Goal: Information Seeking & Learning: Find specific page/section

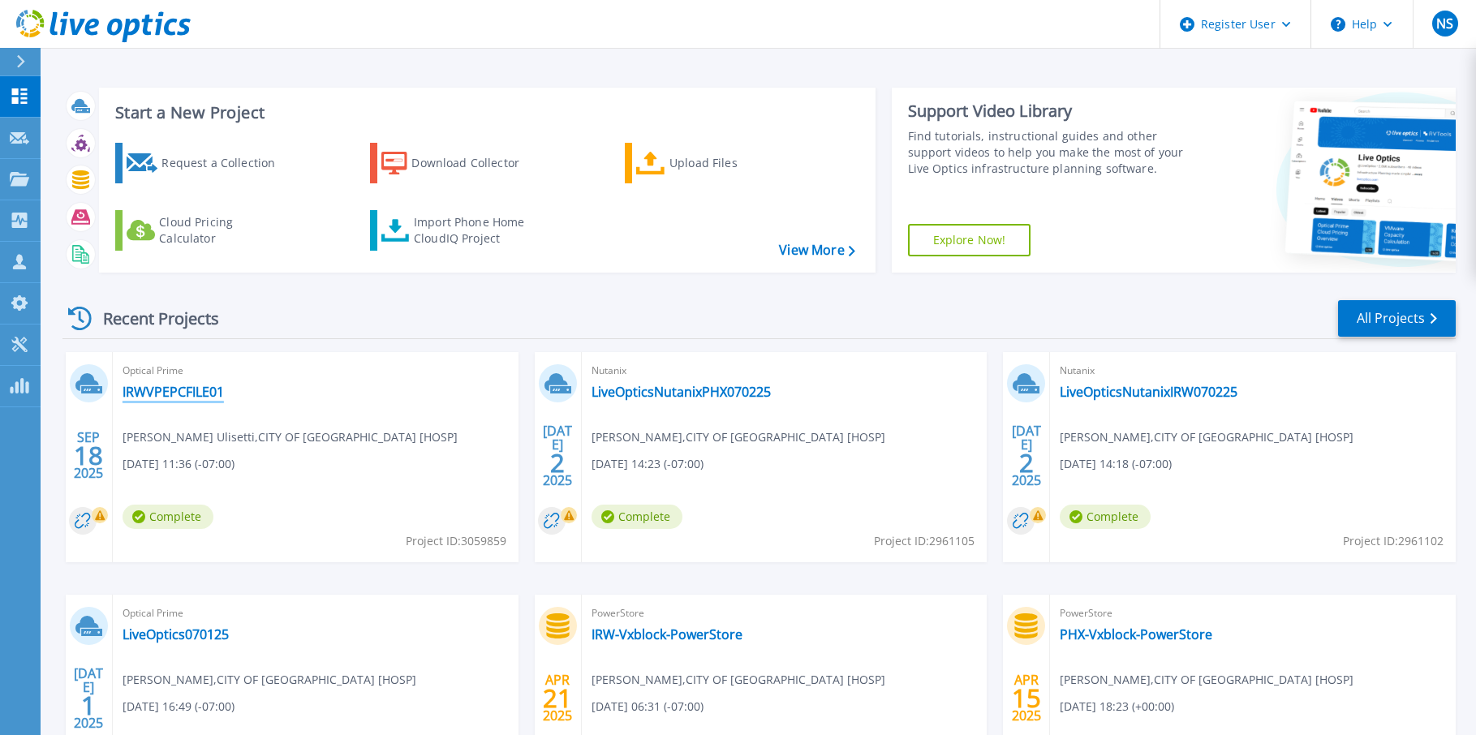
click at [147, 390] on link "IRWVPEPCFILE01" at bounding box center [173, 392] width 101 height 16
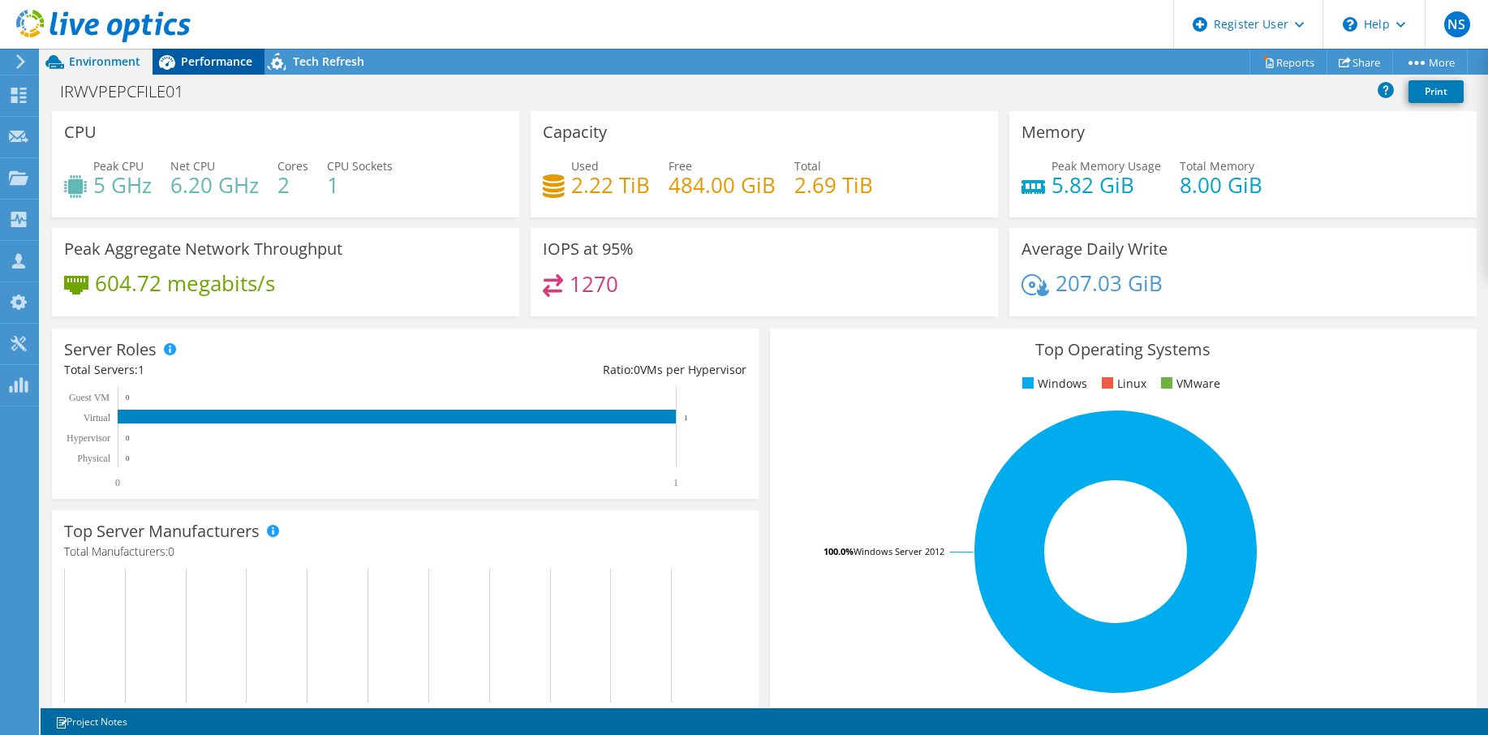
click at [196, 62] on span "Performance" at bounding box center [216, 61] width 71 height 15
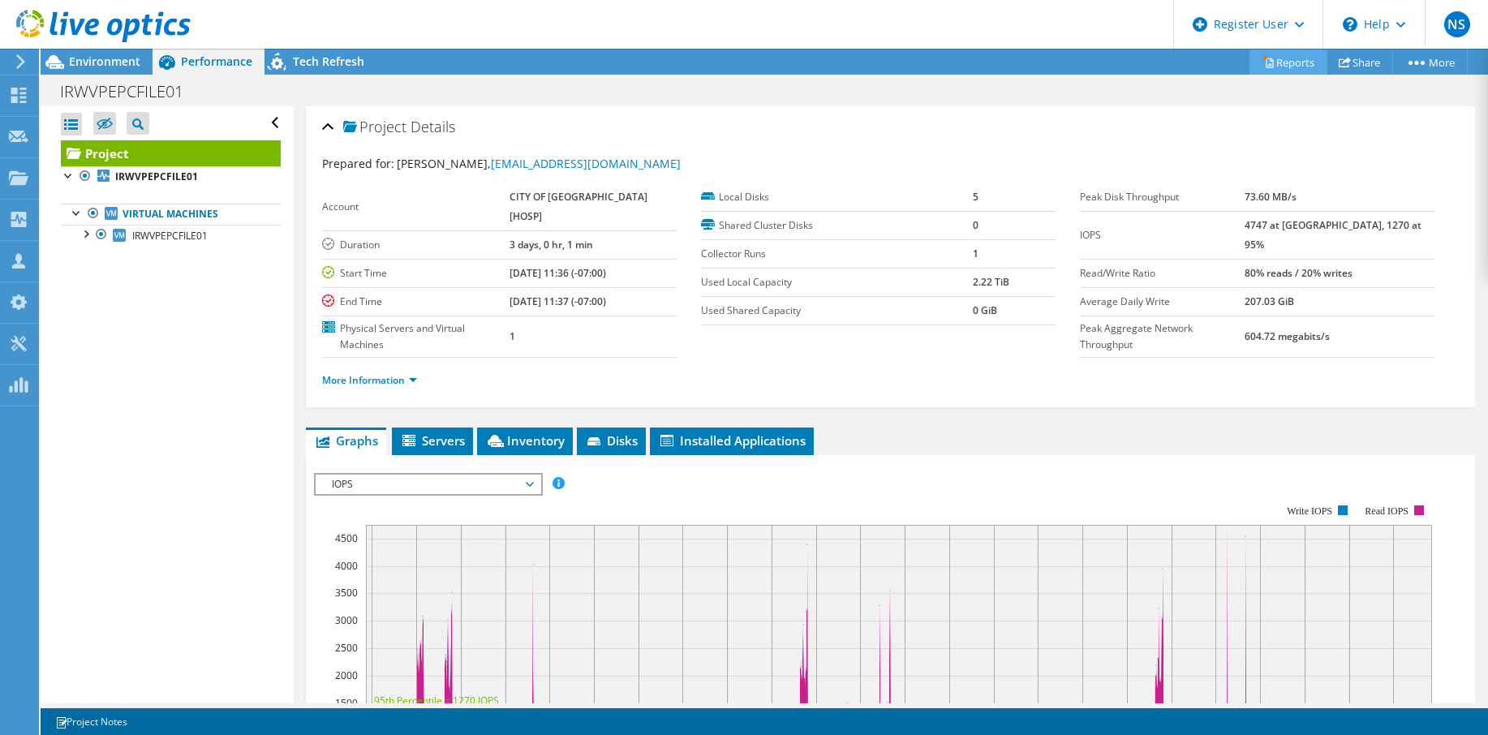
click at [1289, 59] on link "Reports" at bounding box center [1289, 62] width 78 height 25
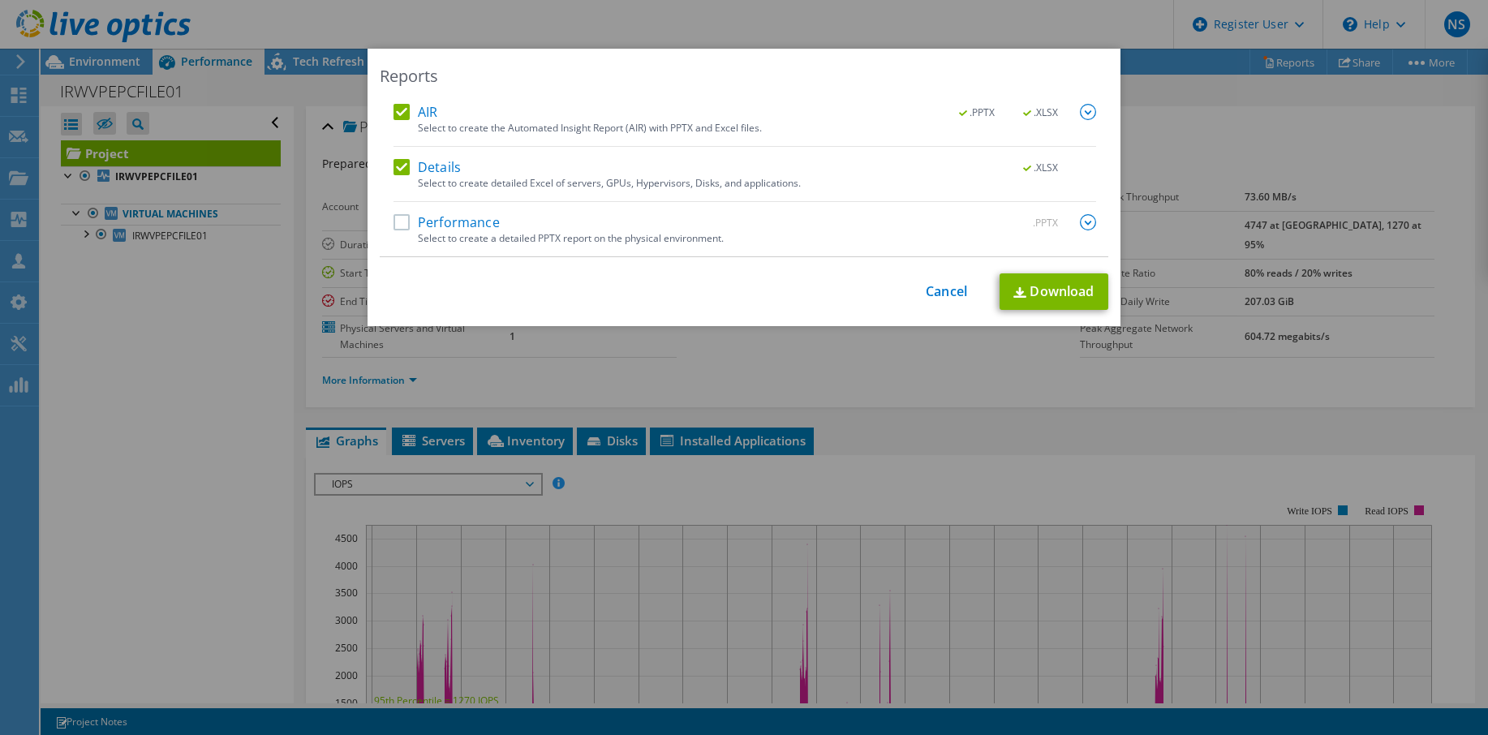
click at [397, 221] on label "Performance" at bounding box center [447, 222] width 106 height 16
click at [0, 0] on input "Performance" at bounding box center [0, 0] width 0 height 0
click at [1038, 288] on link "Download" at bounding box center [1054, 292] width 109 height 37
click at [935, 289] on link "Cancel" at bounding box center [946, 291] width 41 height 15
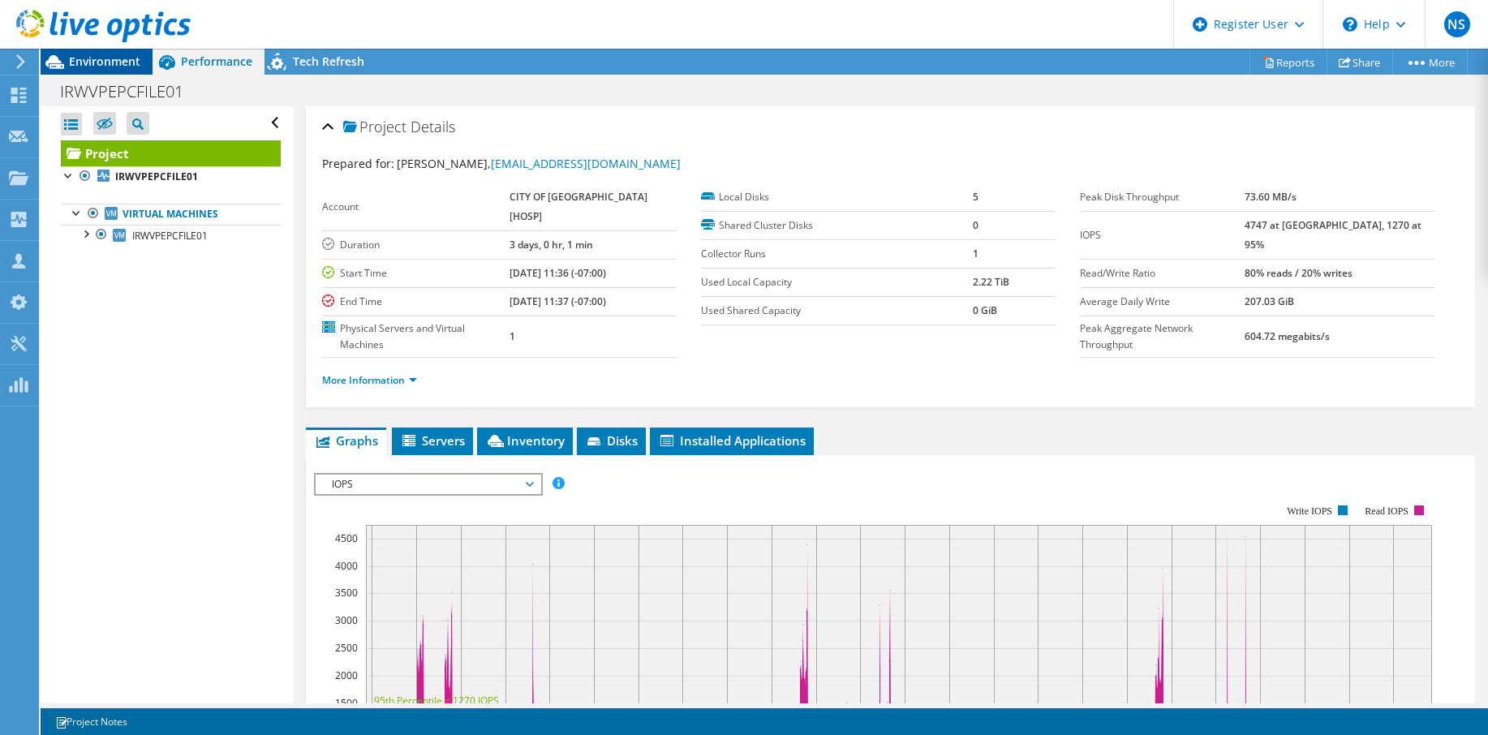
click at [80, 62] on span "Environment" at bounding box center [104, 61] width 71 height 15
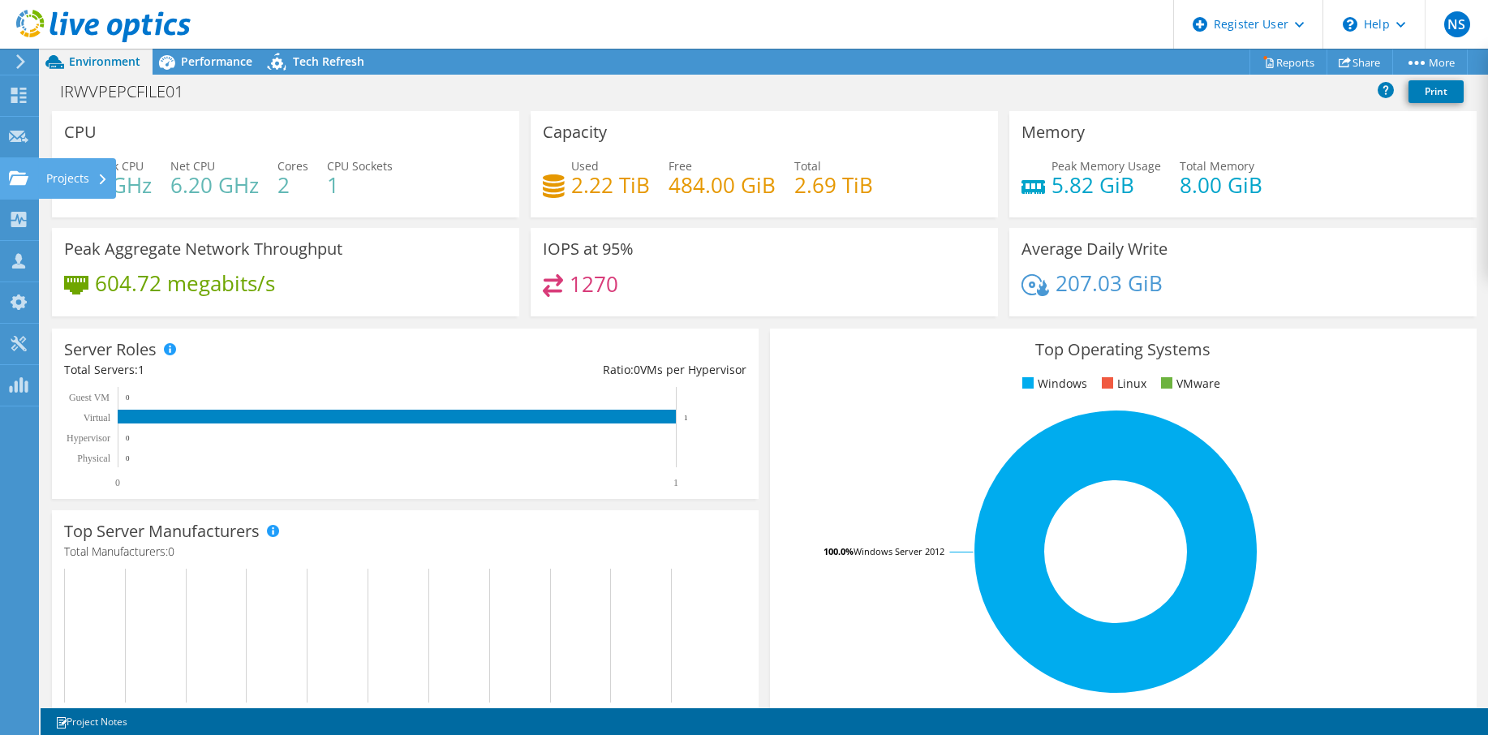
click at [62, 173] on div "Projects" at bounding box center [77, 178] width 78 height 41
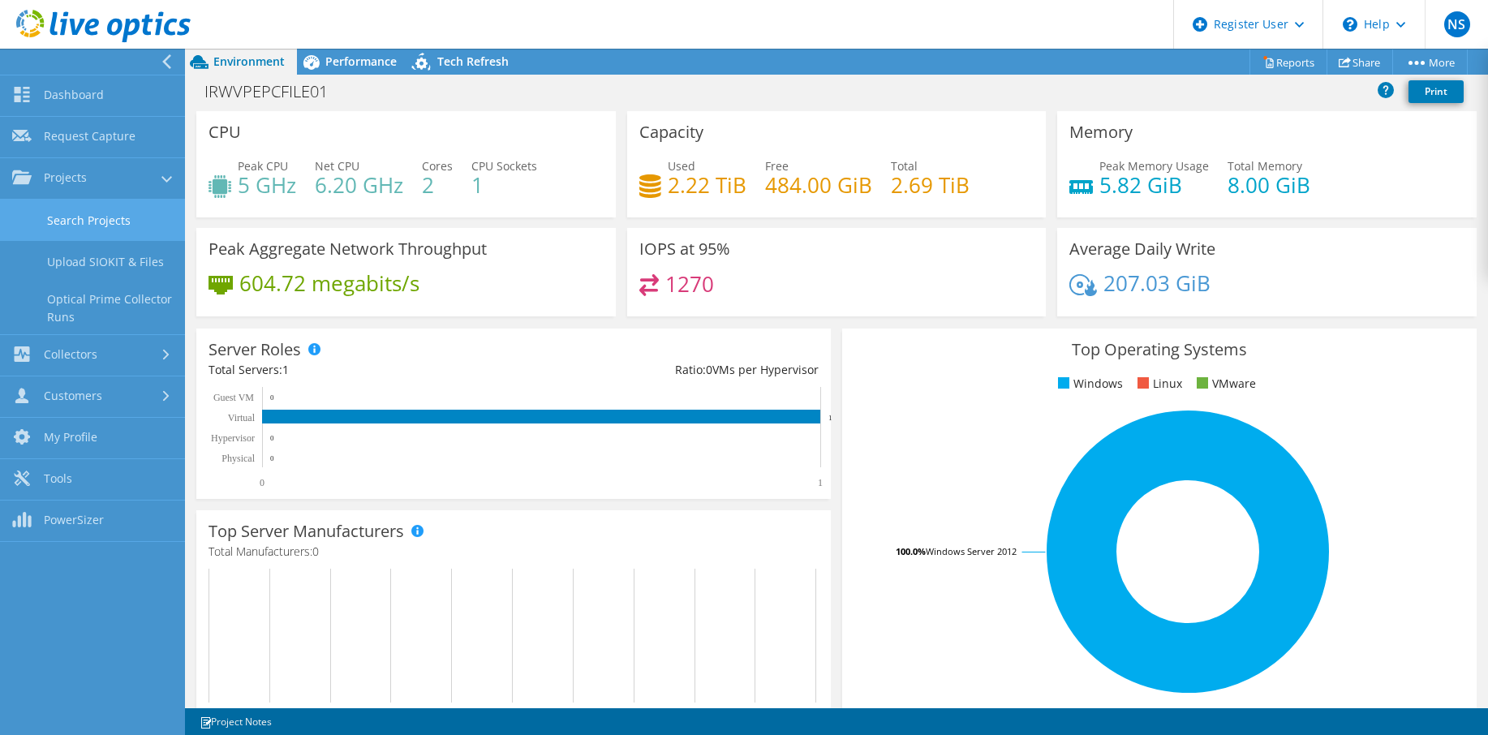
click at [72, 217] on link "Search Projects" at bounding box center [92, 220] width 185 height 41
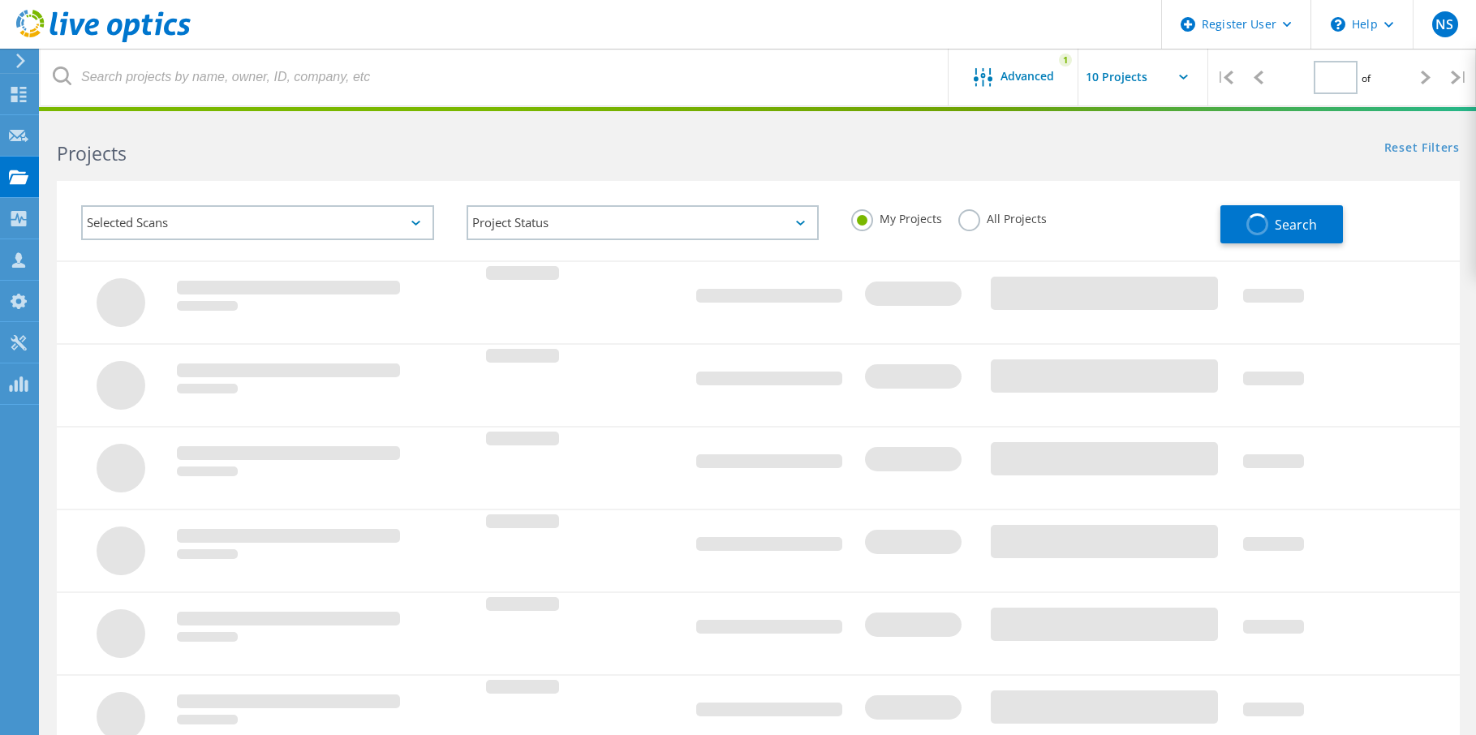
type input "1"
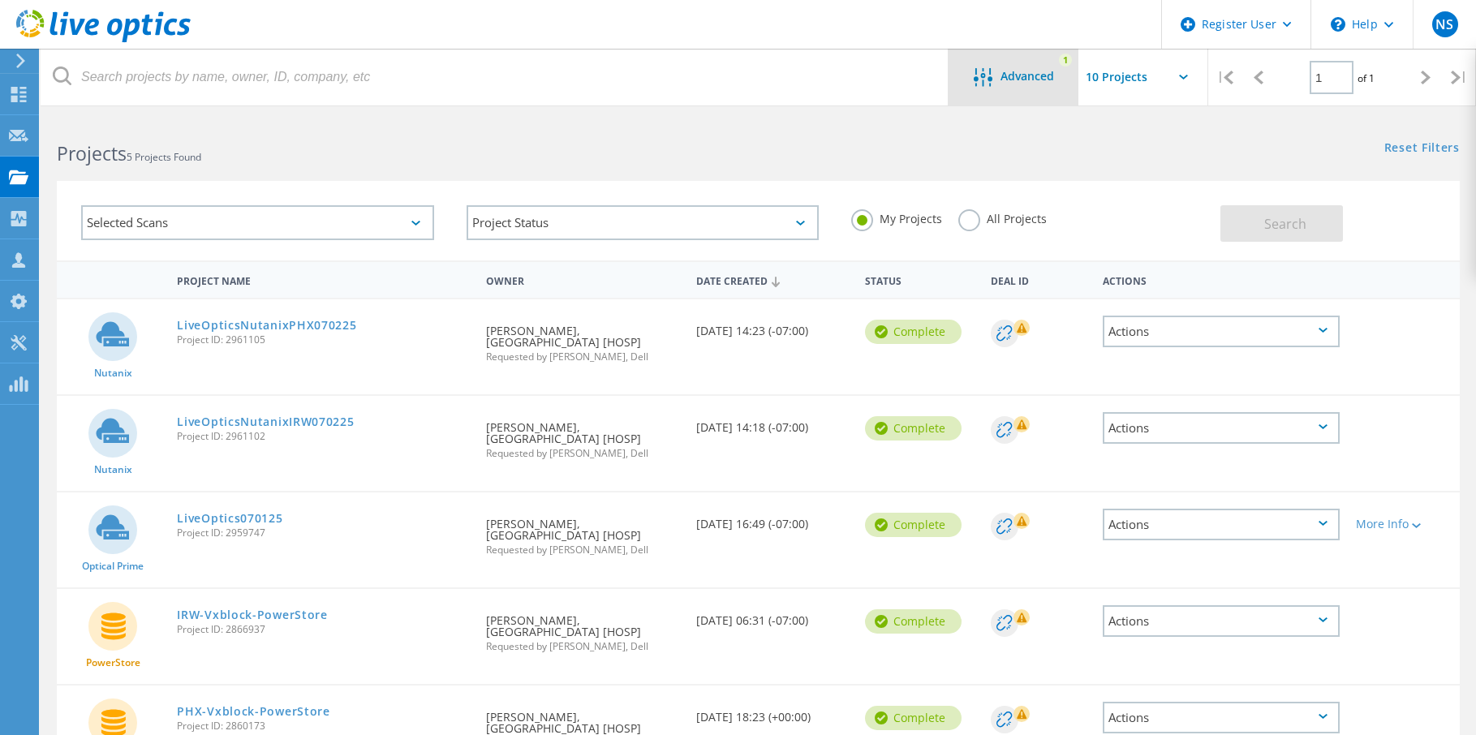
click at [1027, 71] on span "Advanced" at bounding box center [1028, 76] width 54 height 11
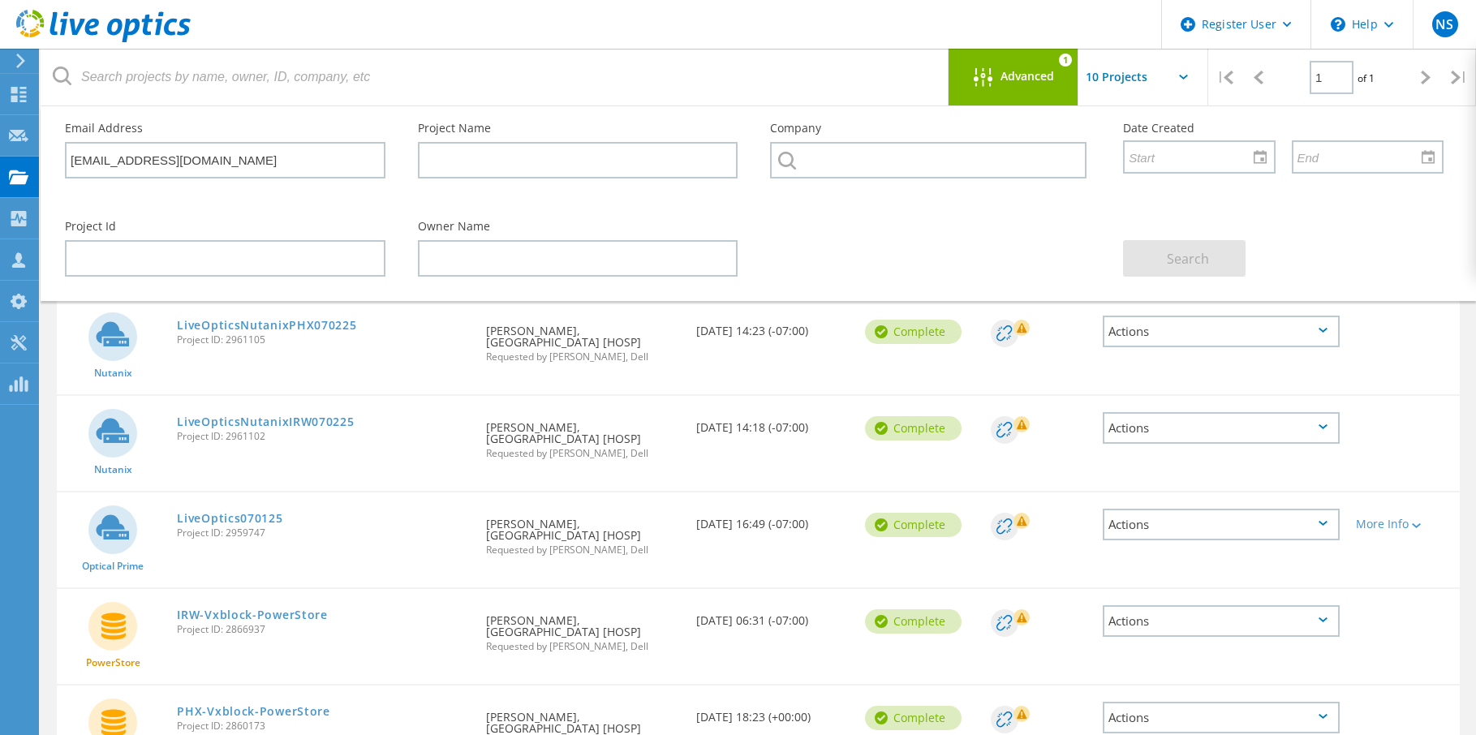
click at [1179, 76] on icon at bounding box center [1183, 77] width 9 height 5
click at [1182, 79] on icon at bounding box center [1183, 77] width 9 height 5
click at [1115, 75] on input "text" at bounding box center [1160, 77] width 162 height 57
click at [449, 257] on input "text" at bounding box center [578, 258] width 321 height 37
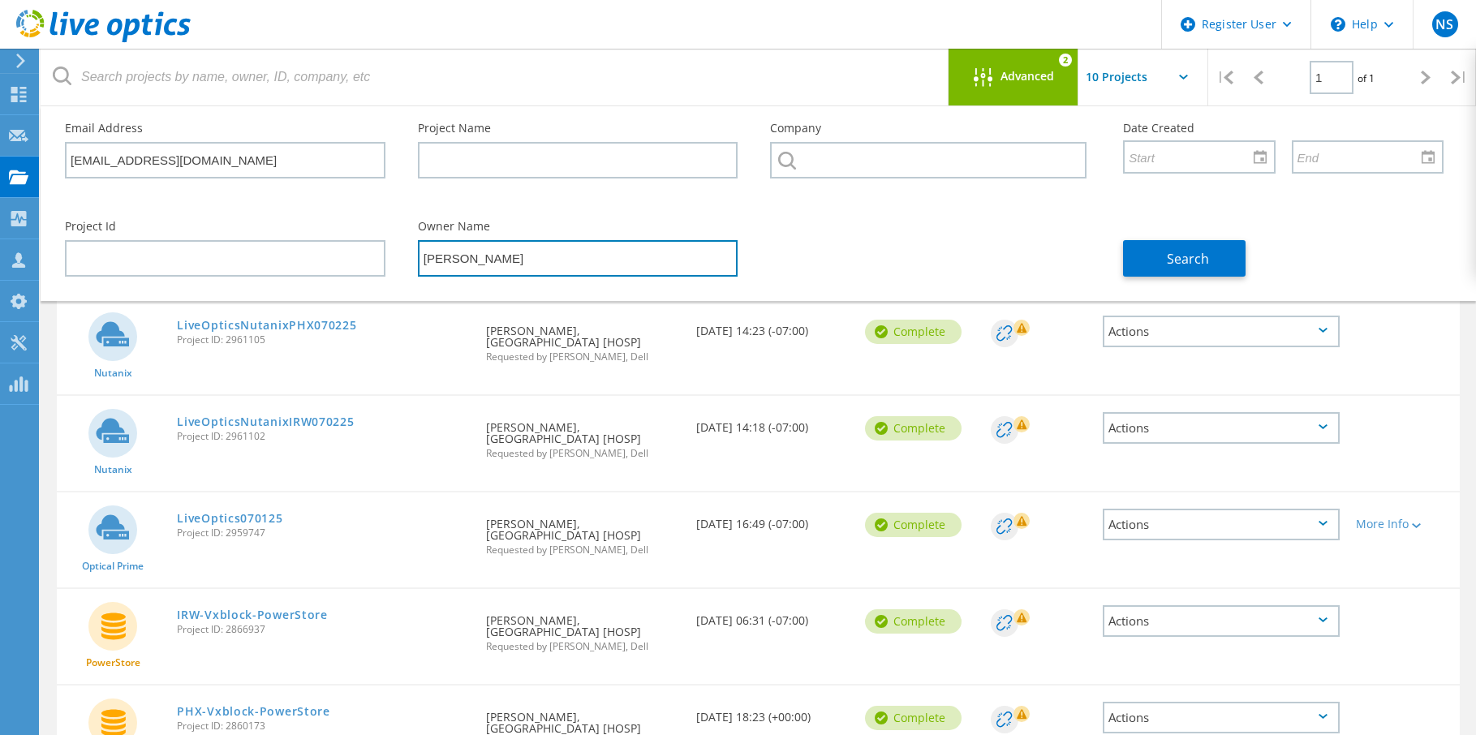
type input "[PERSON_NAME]"
drag, startPoint x: 569, startPoint y: 265, endPoint x: 402, endPoint y: 259, distance: 167.3
click at [402, 259] on div "Owner Name [PERSON_NAME]" at bounding box center [578, 249] width 353 height 88
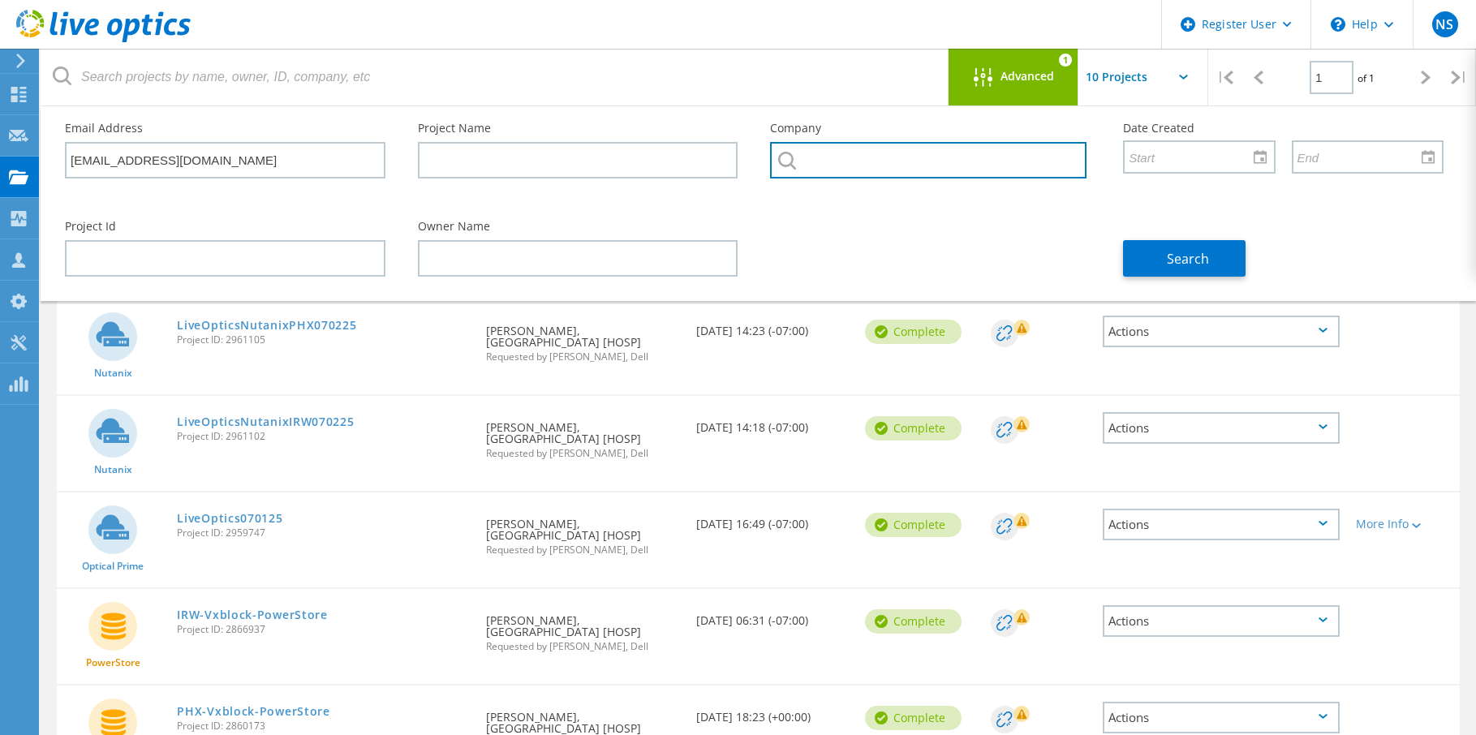
click at [805, 164] on input "text" at bounding box center [928, 160] width 317 height 37
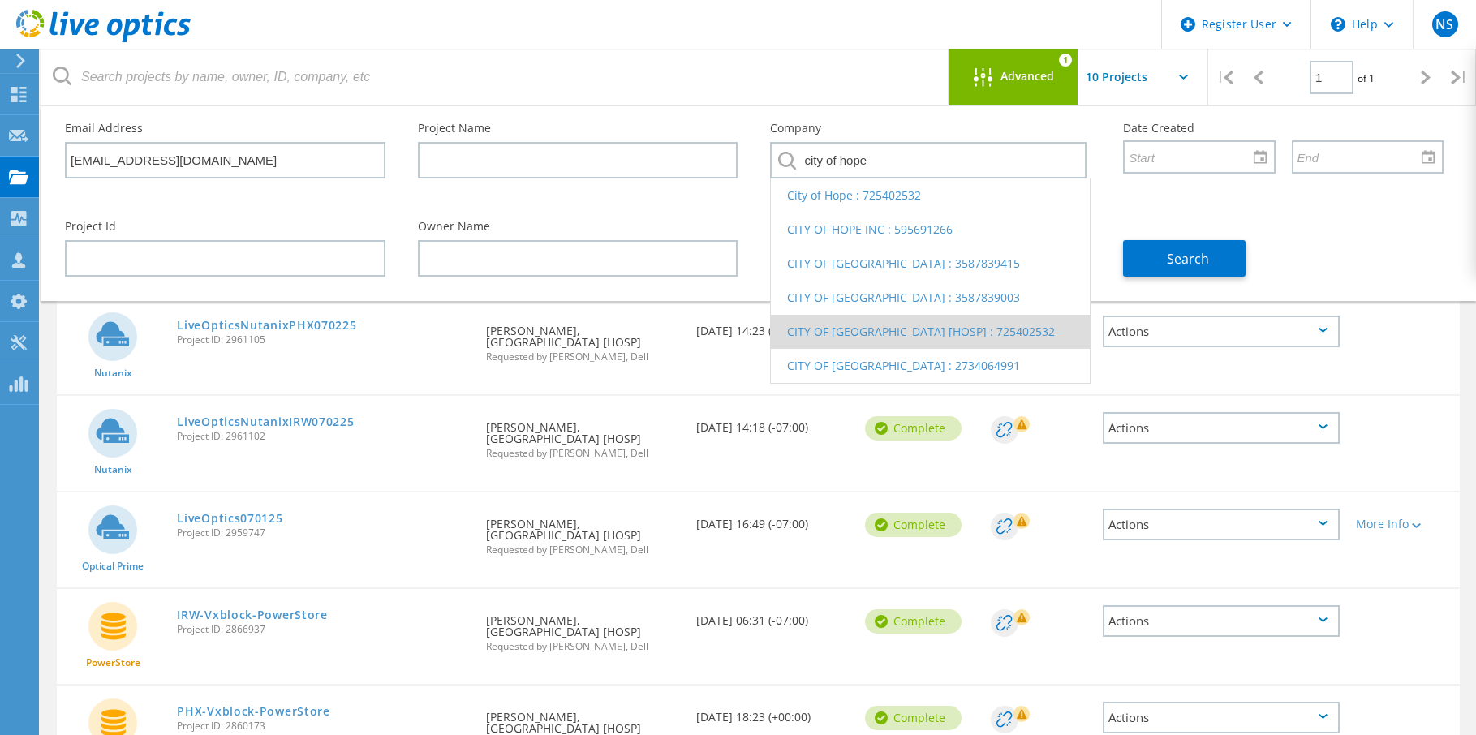
click at [814, 349] on li "CITY OF [GEOGRAPHIC_DATA] [HOSP] : 725402532" at bounding box center [930, 332] width 319 height 34
type input "CITY OF [GEOGRAPHIC_DATA] [HOSP] : 725402532"
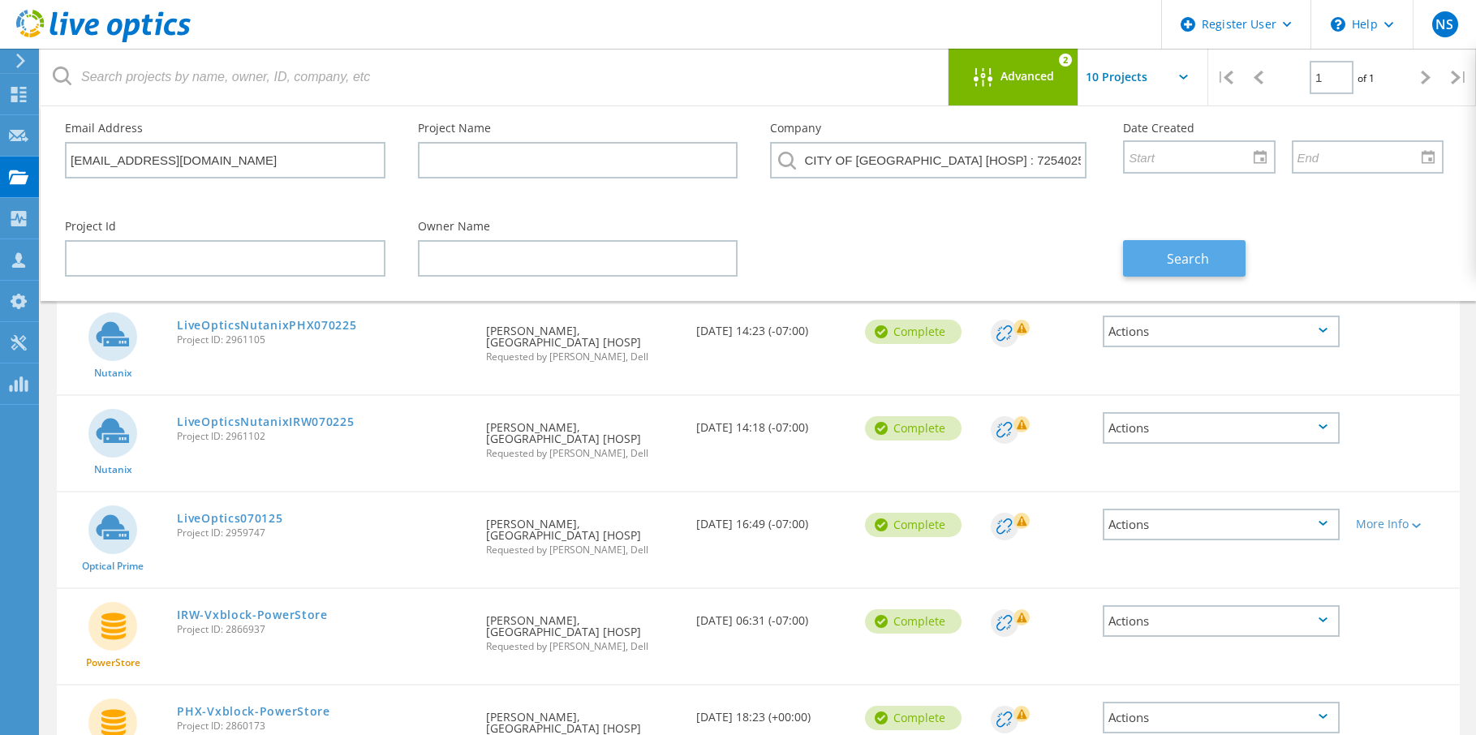
click at [1174, 261] on span "Search" at bounding box center [1188, 259] width 42 height 18
click at [1020, 71] on span "Advanced" at bounding box center [1028, 76] width 54 height 11
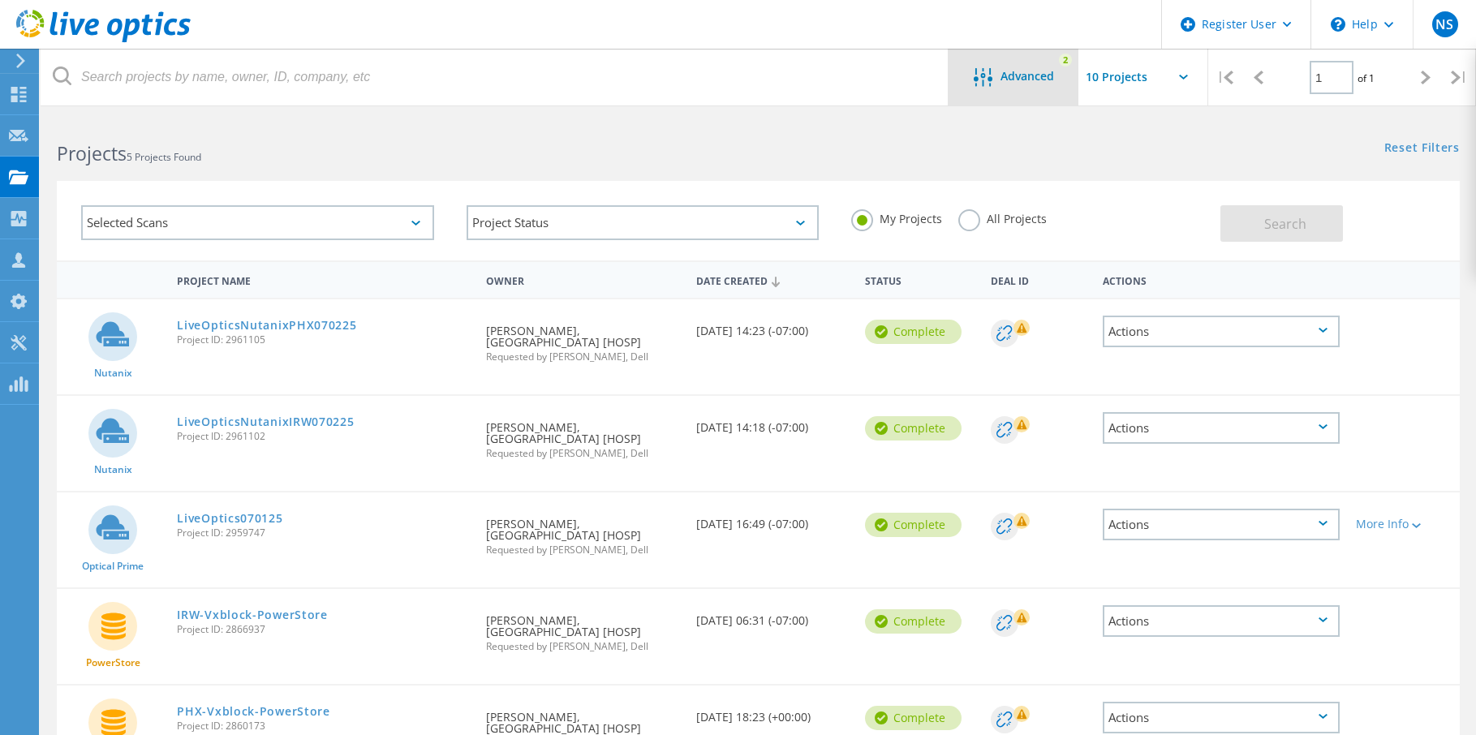
click at [1020, 71] on span "Advanced" at bounding box center [1028, 76] width 54 height 11
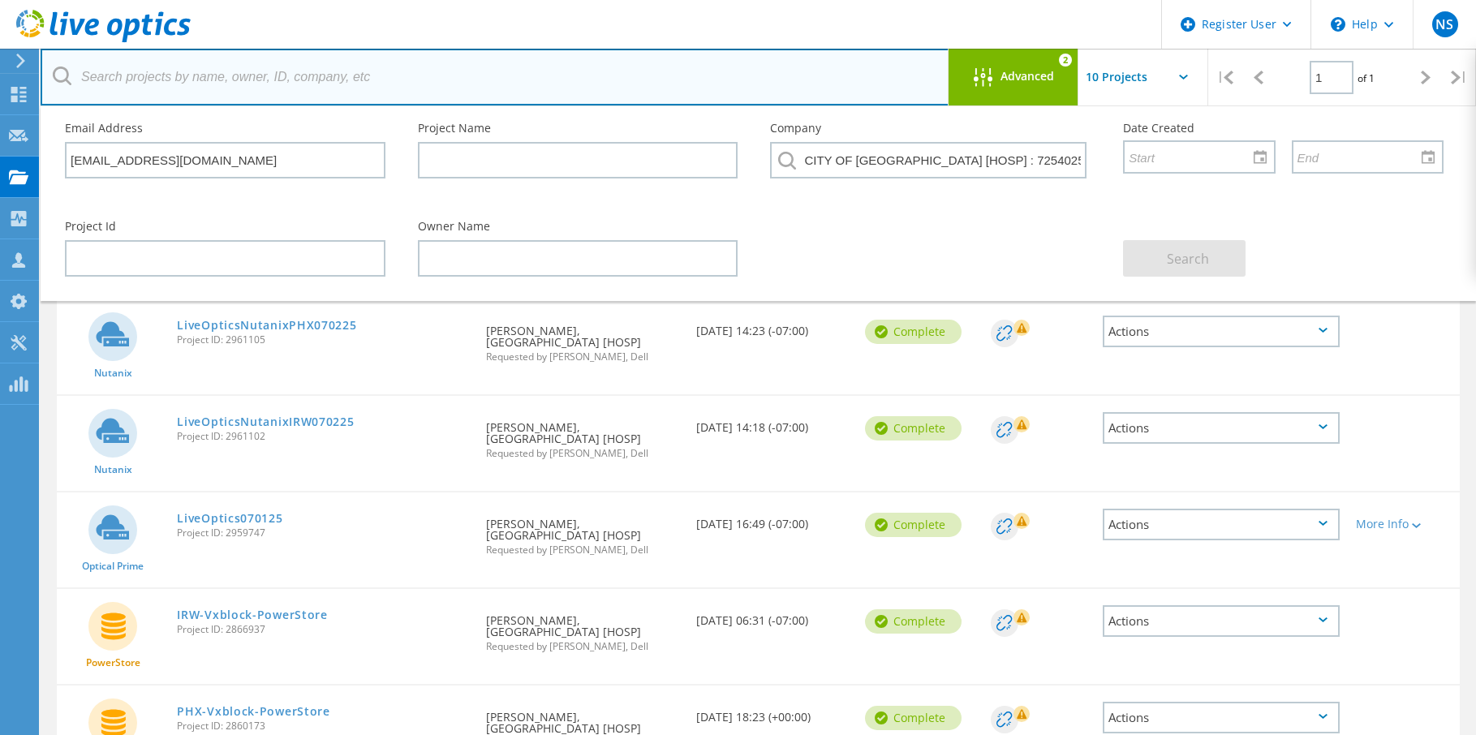
click at [149, 78] on input "text" at bounding box center [495, 77] width 909 height 57
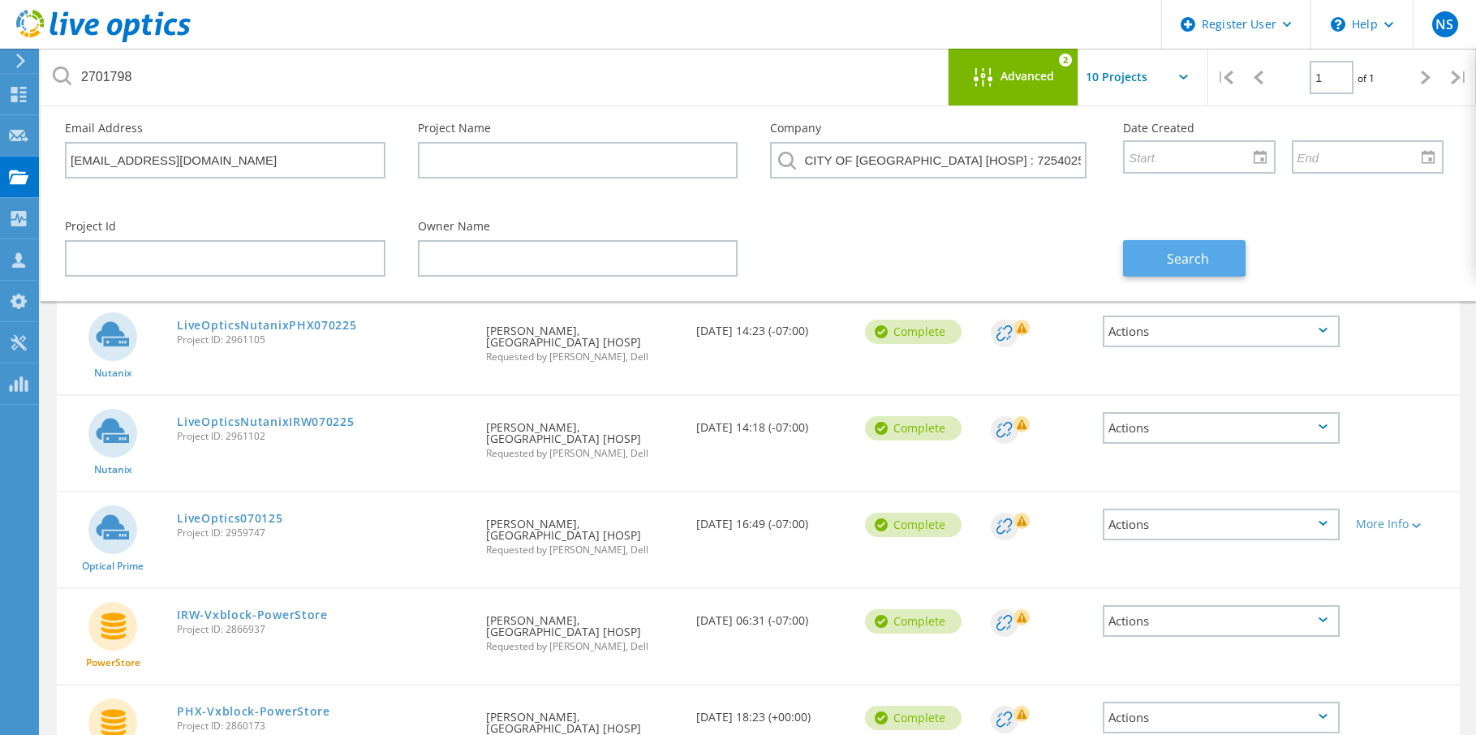
click at [1169, 257] on span "Search" at bounding box center [1188, 259] width 42 height 18
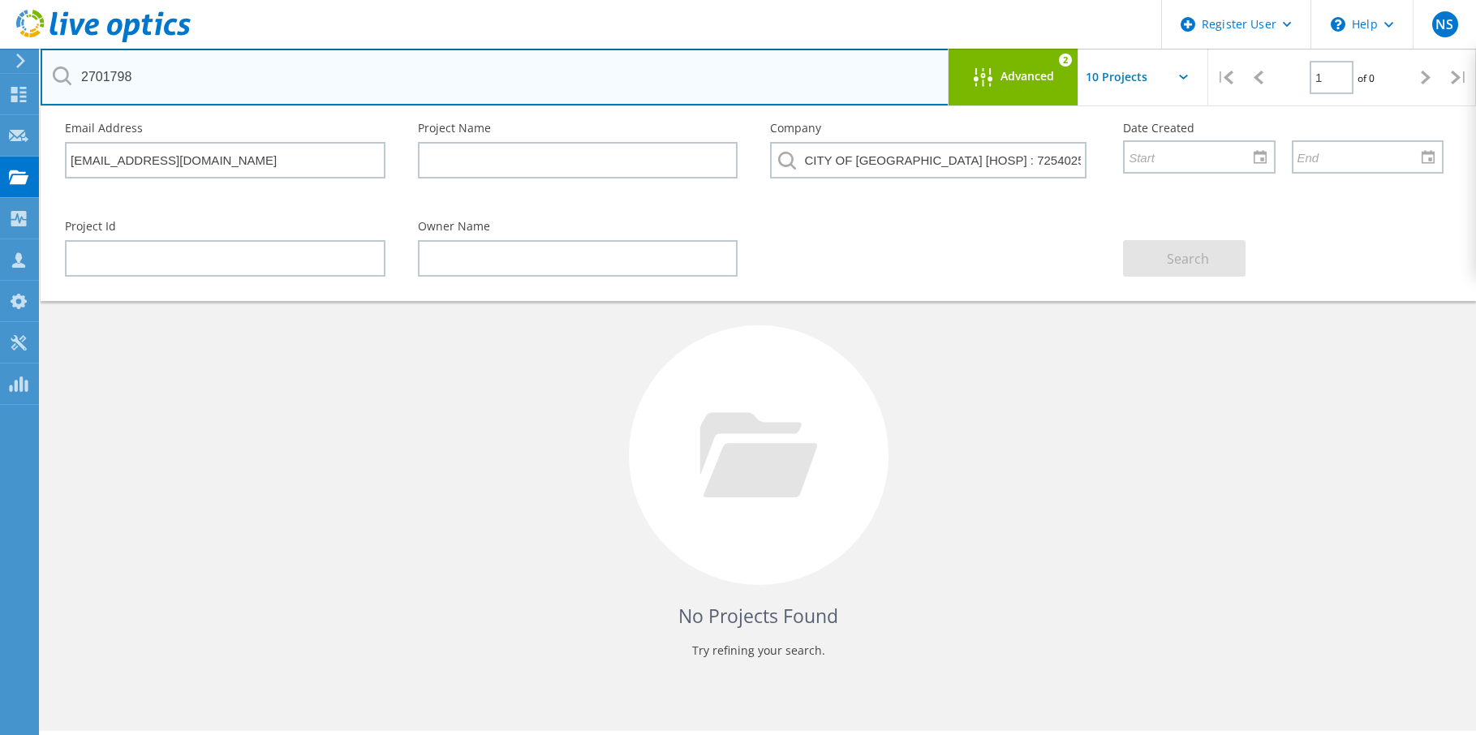
drag, startPoint x: 156, startPoint y: 83, endPoint x: 75, endPoint y: 76, distance: 81.4
click at [75, 76] on input "2701798" at bounding box center [495, 77] width 909 height 57
type input "city of [GEOGRAPHIC_DATA]"
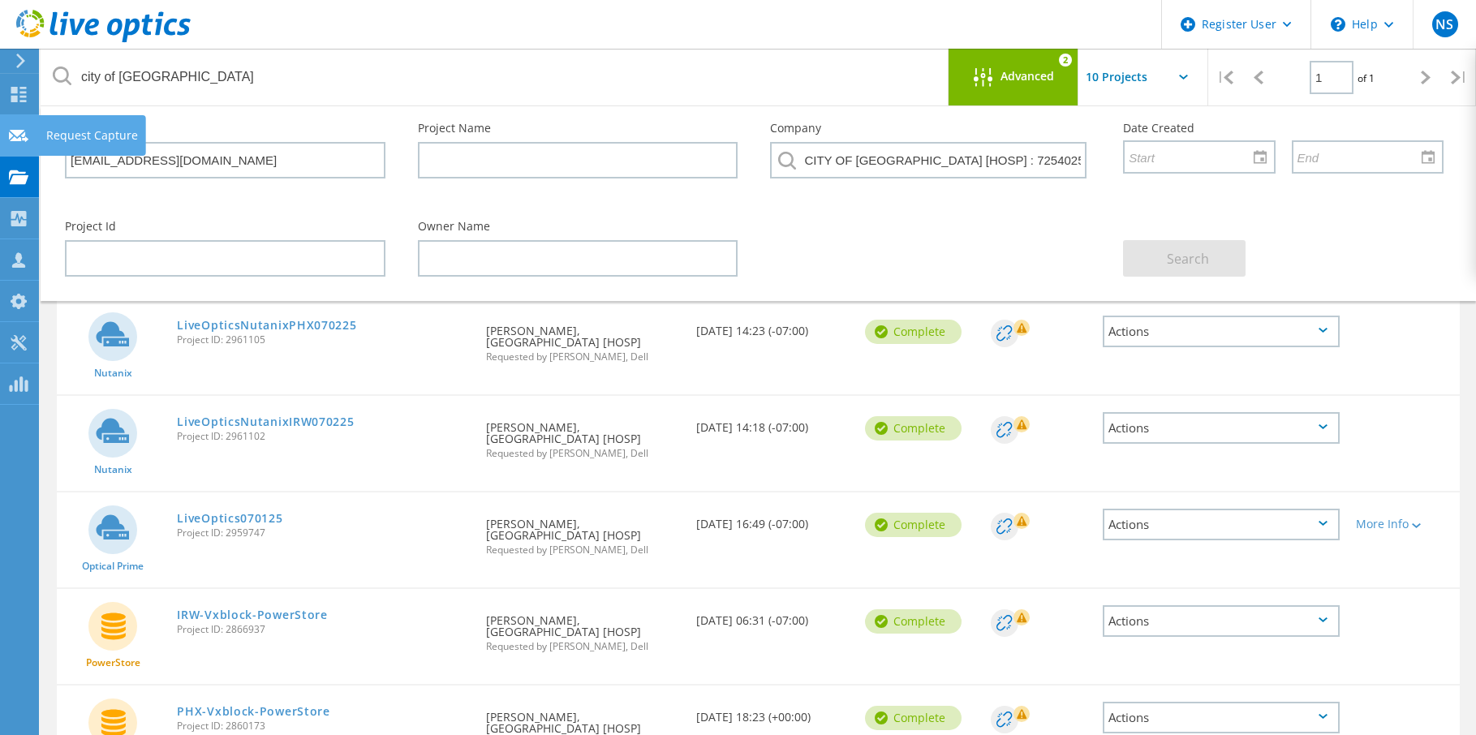
click at [16, 132] on use at bounding box center [18, 135] width 19 height 12
click at [16, 88] on use at bounding box center [18, 94] width 15 height 15
